Goal: Information Seeking & Learning: Learn about a topic

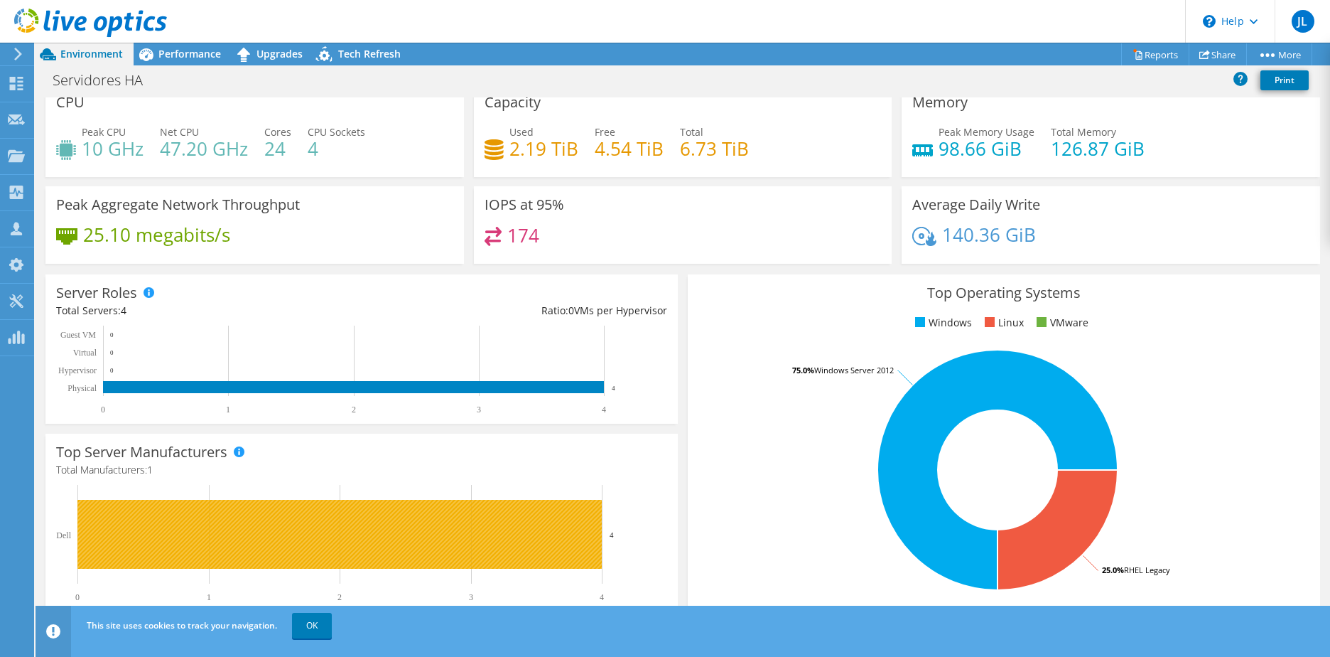
scroll to position [8, 0]
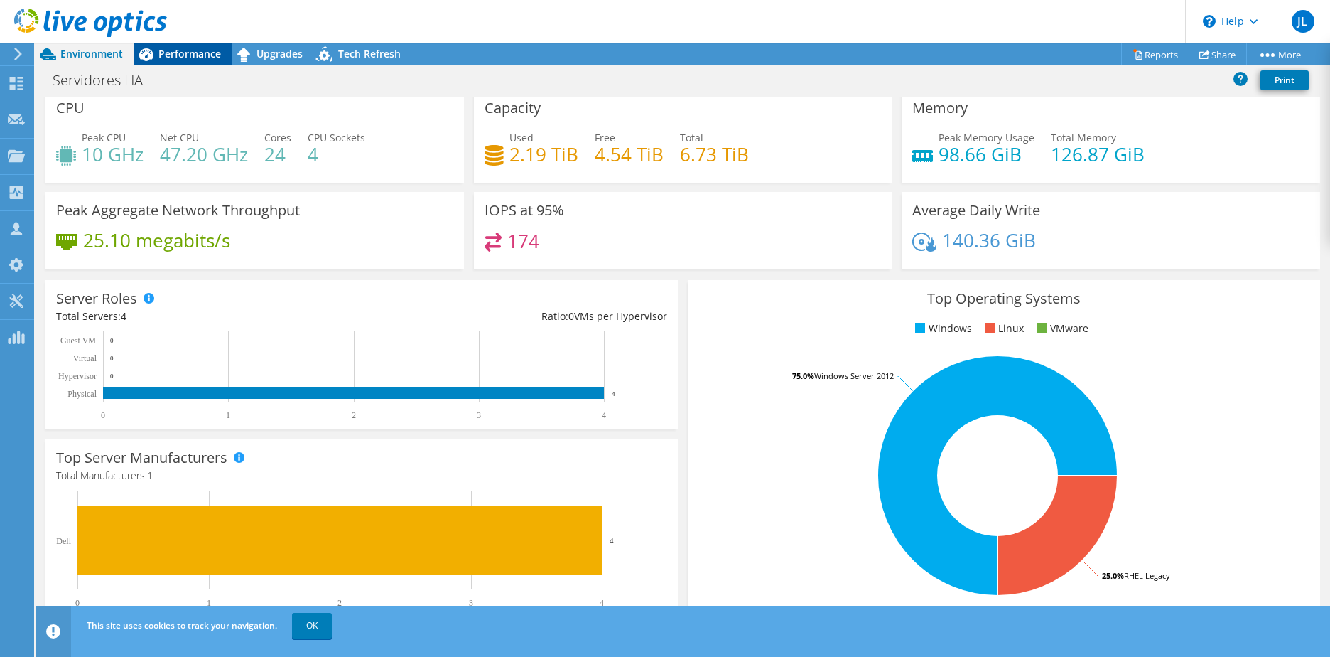
click at [200, 57] on span "Performance" at bounding box center [189, 53] width 63 height 13
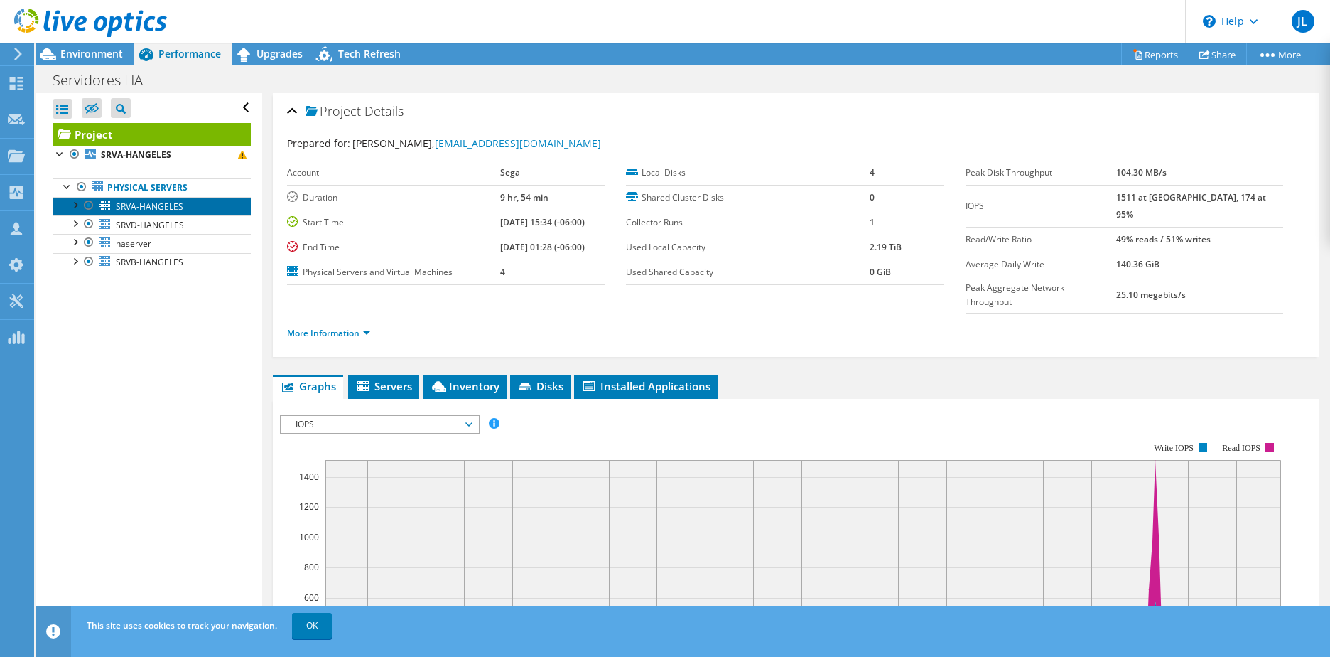
click at [131, 207] on span "SRVA-HANGELES" at bounding box center [149, 206] width 67 height 12
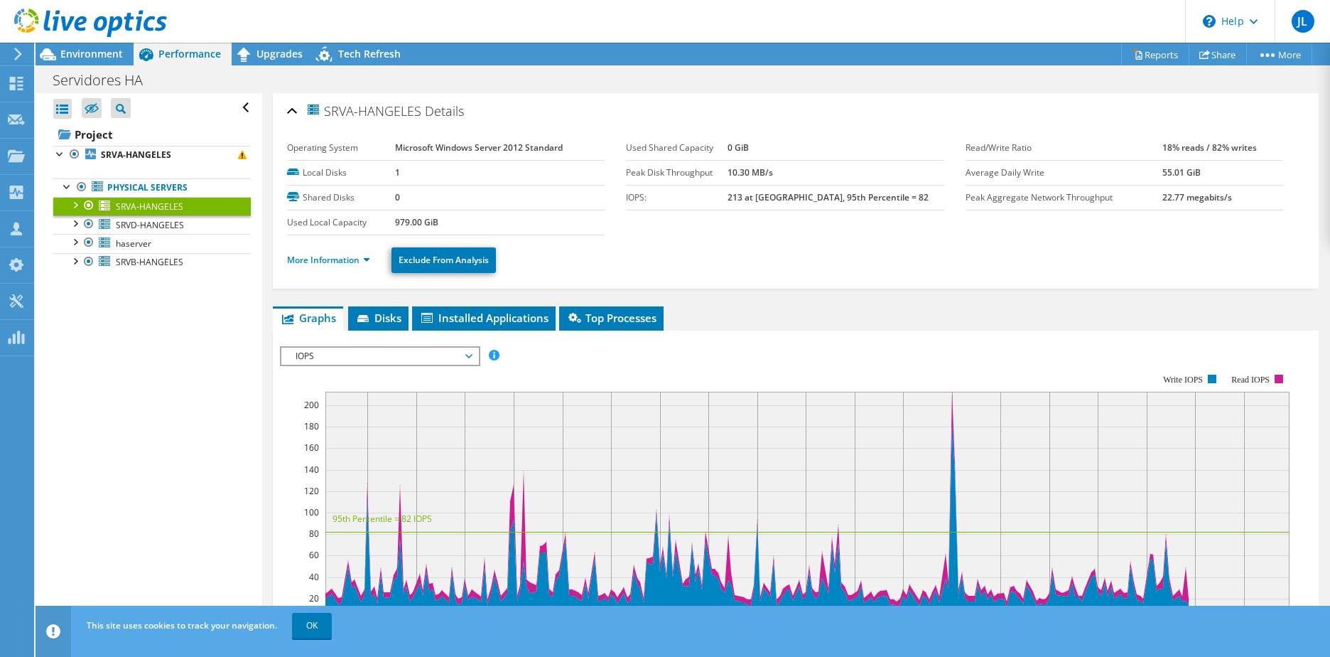
click at [78, 207] on div at bounding box center [74, 204] width 14 height 14
click at [73, 259] on div at bounding box center [74, 260] width 14 height 14
click at [79, 319] on div at bounding box center [74, 315] width 14 height 14
click at [76, 374] on div at bounding box center [74, 371] width 14 height 14
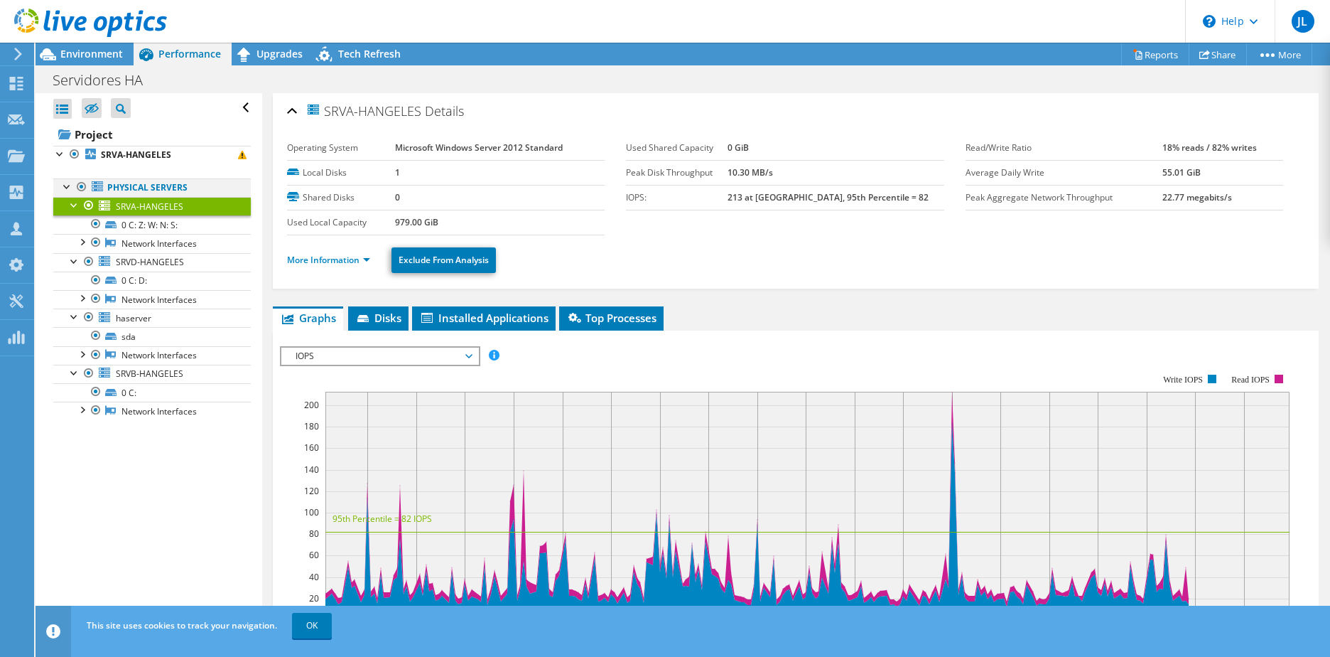
click at [67, 185] on div at bounding box center [67, 185] width 14 height 14
